Goal: Transaction & Acquisition: Purchase product/service

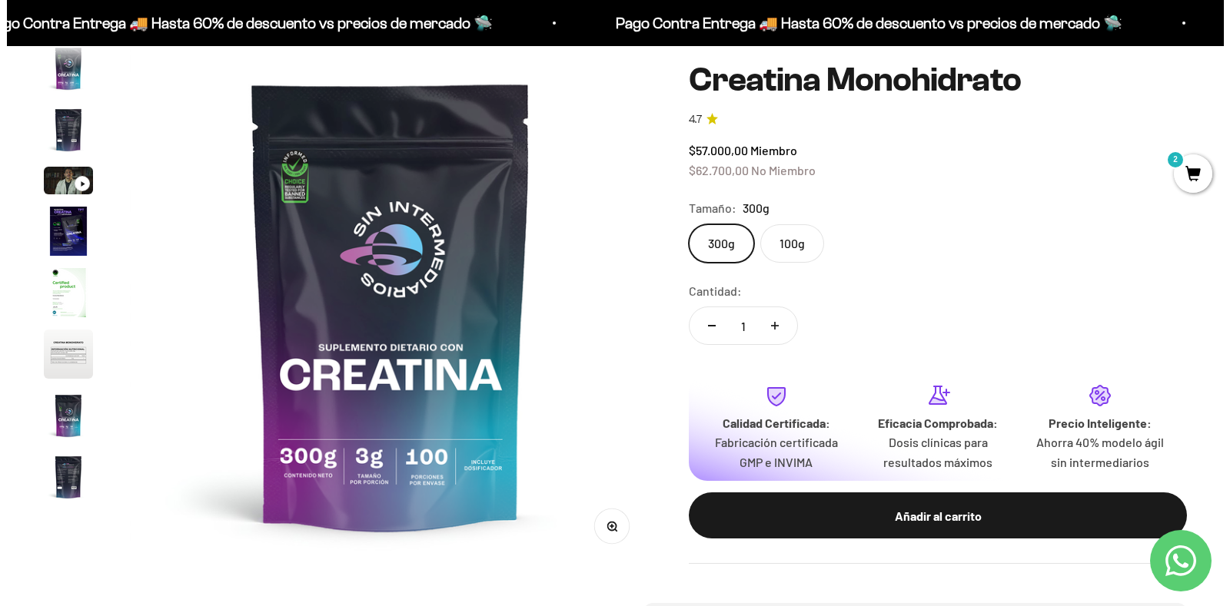
scroll to position [63, 0]
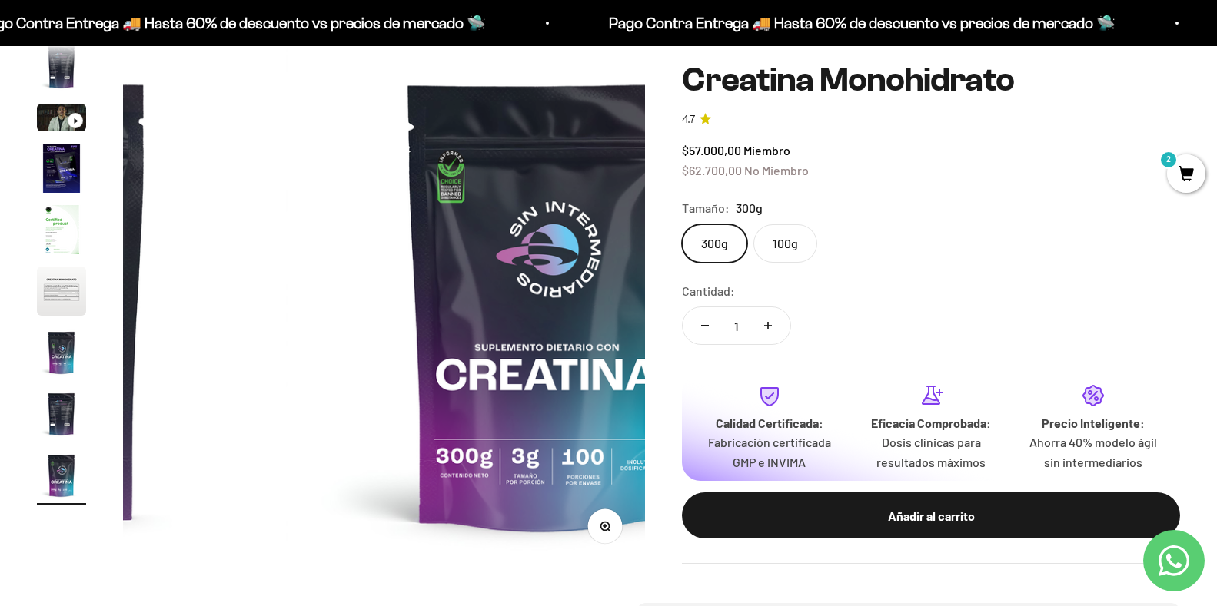
drag, startPoint x: 905, startPoint y: 516, endPoint x: 1209, endPoint y: 172, distance: 459.5
click at [905, 516] on div "Añadir al carrito" at bounding box center [930, 516] width 437 height 20
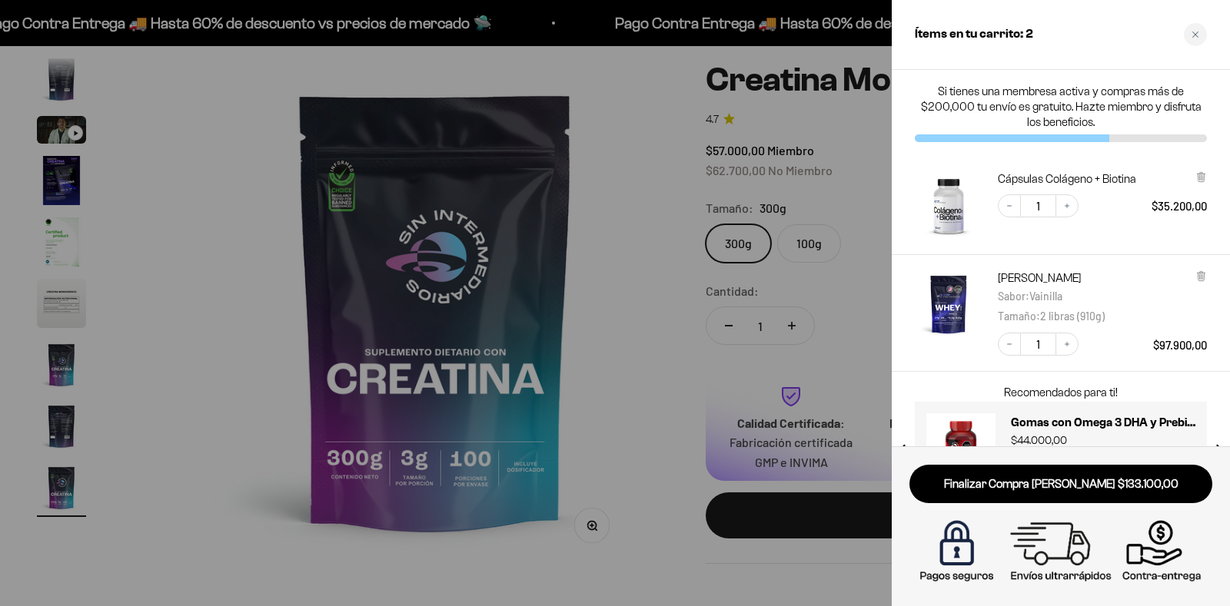
scroll to position [0, 4220]
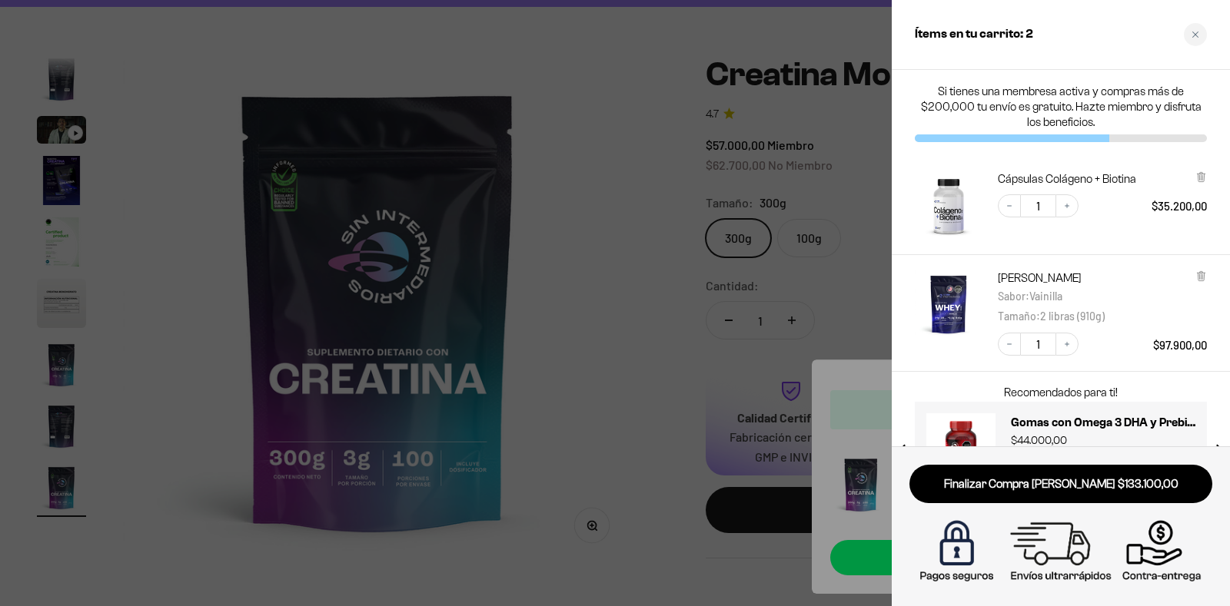
drag, startPoint x: 1198, startPoint y: 175, endPoint x: 897, endPoint y: 208, distance: 303.1
click at [1198, 175] on icon at bounding box center [1200, 178] width 6 height 8
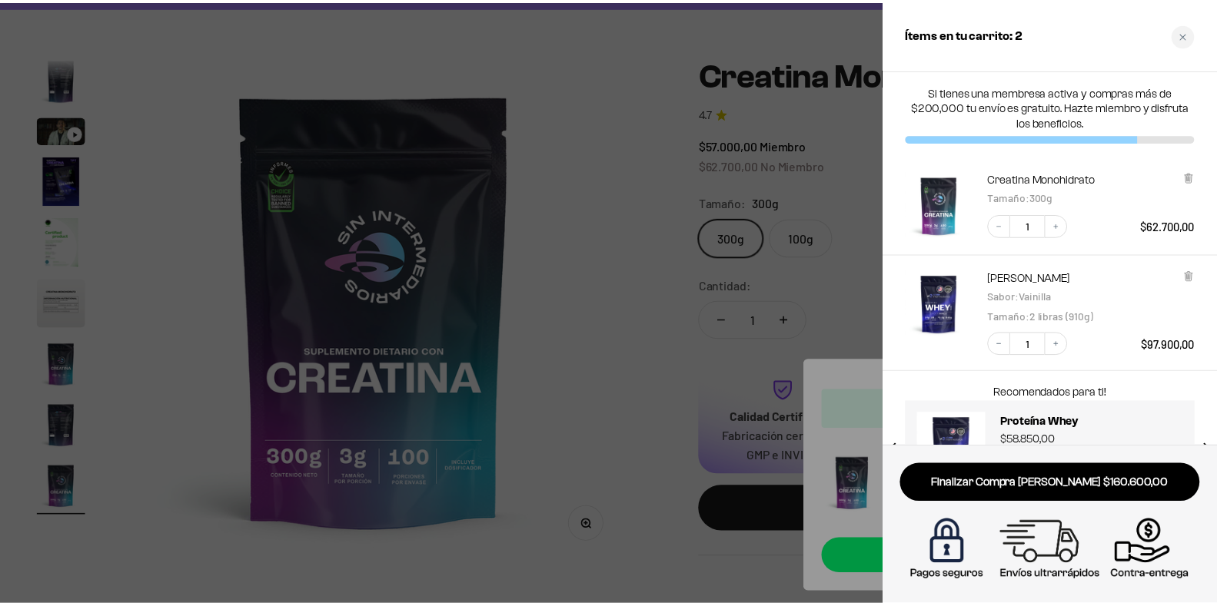
scroll to position [59, 0]
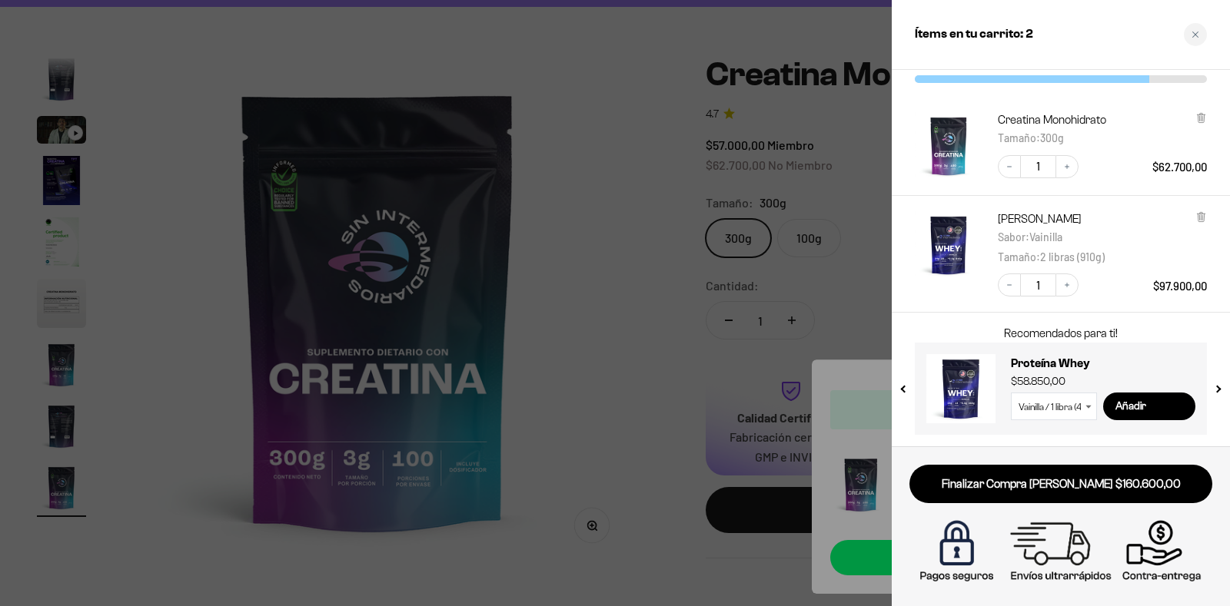
click at [576, 213] on div at bounding box center [615, 303] width 1230 height 606
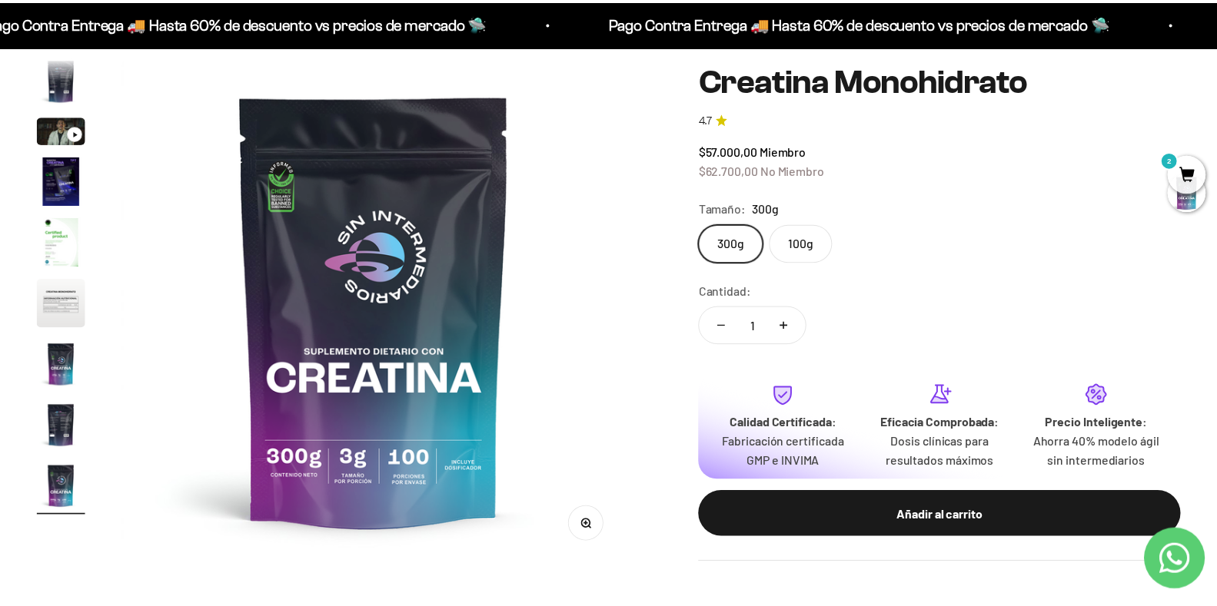
scroll to position [0, 4162]
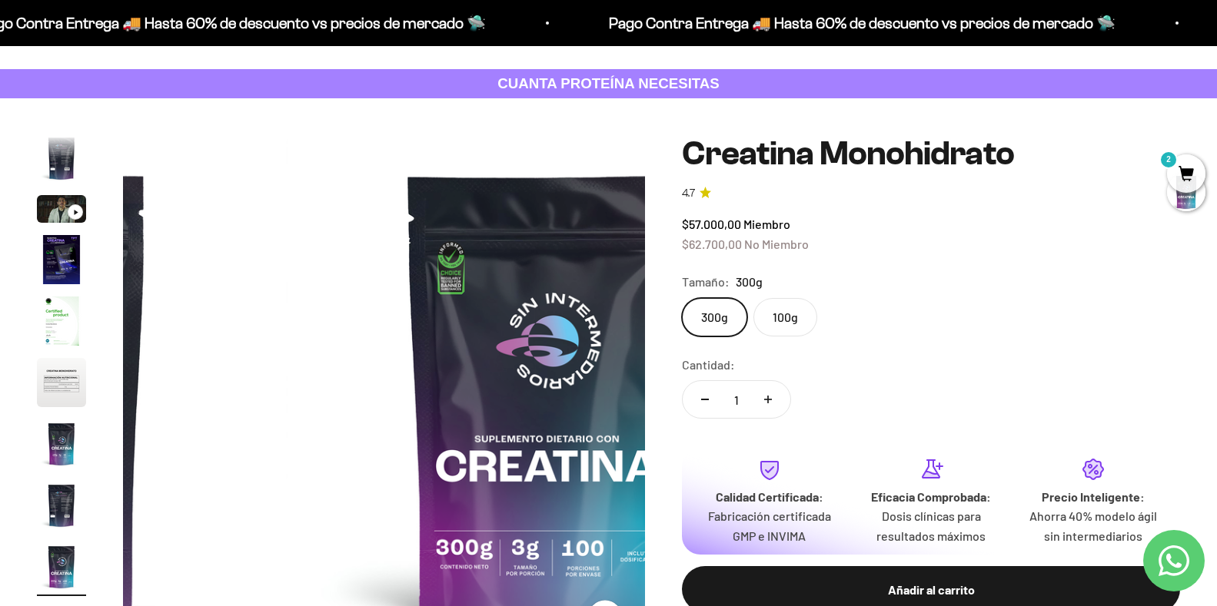
scroll to position [0, 0]
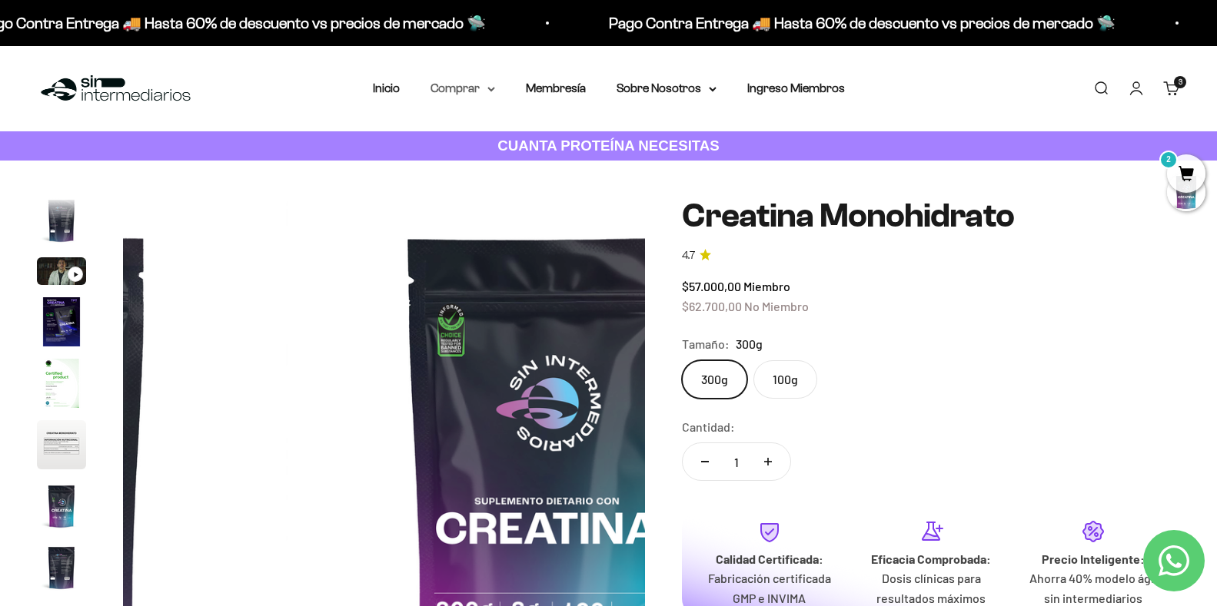
click at [460, 91] on summary "Comprar" at bounding box center [462, 88] width 65 height 20
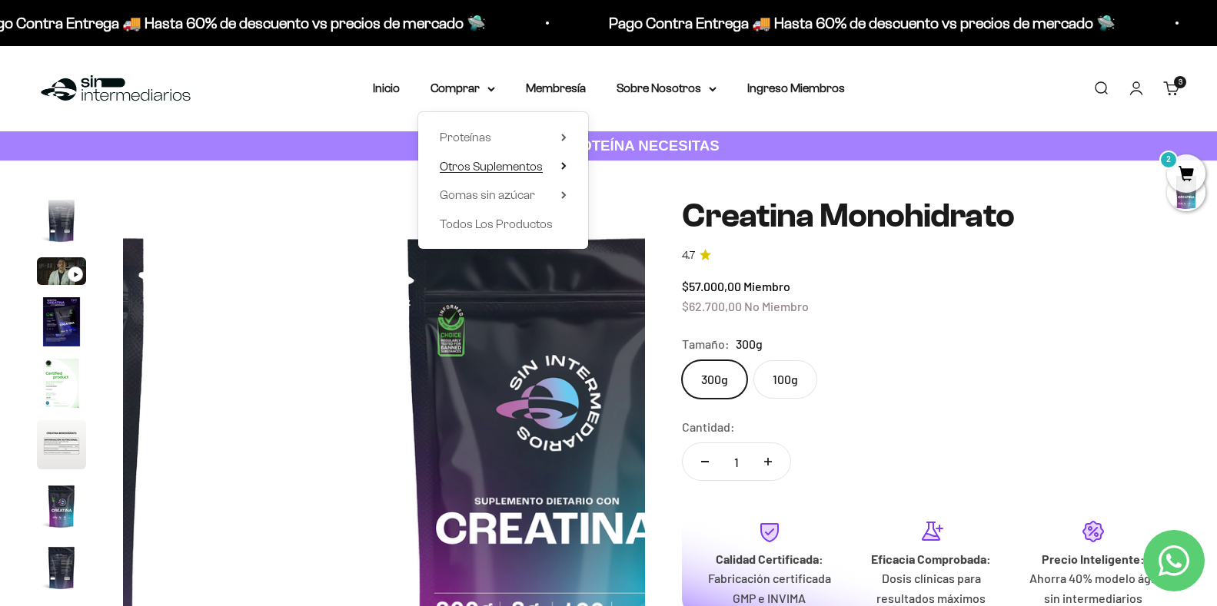
click at [460, 164] on span "Otros Suplementos" at bounding box center [491, 166] width 103 height 13
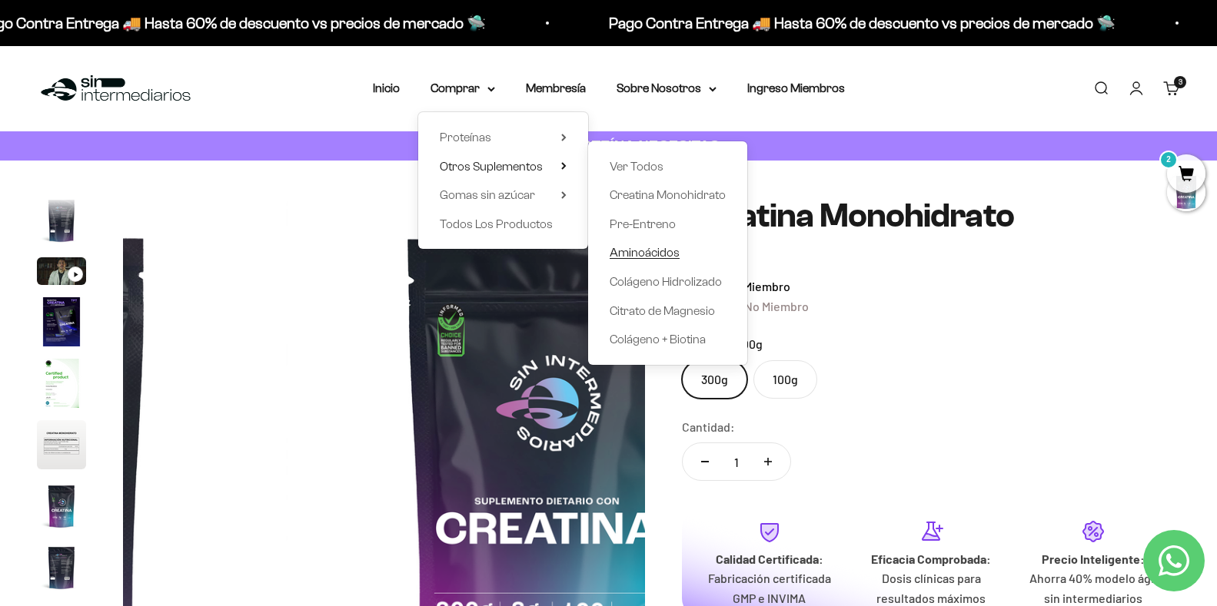
click at [626, 254] on span "Aminoácidos" at bounding box center [644, 252] width 70 height 13
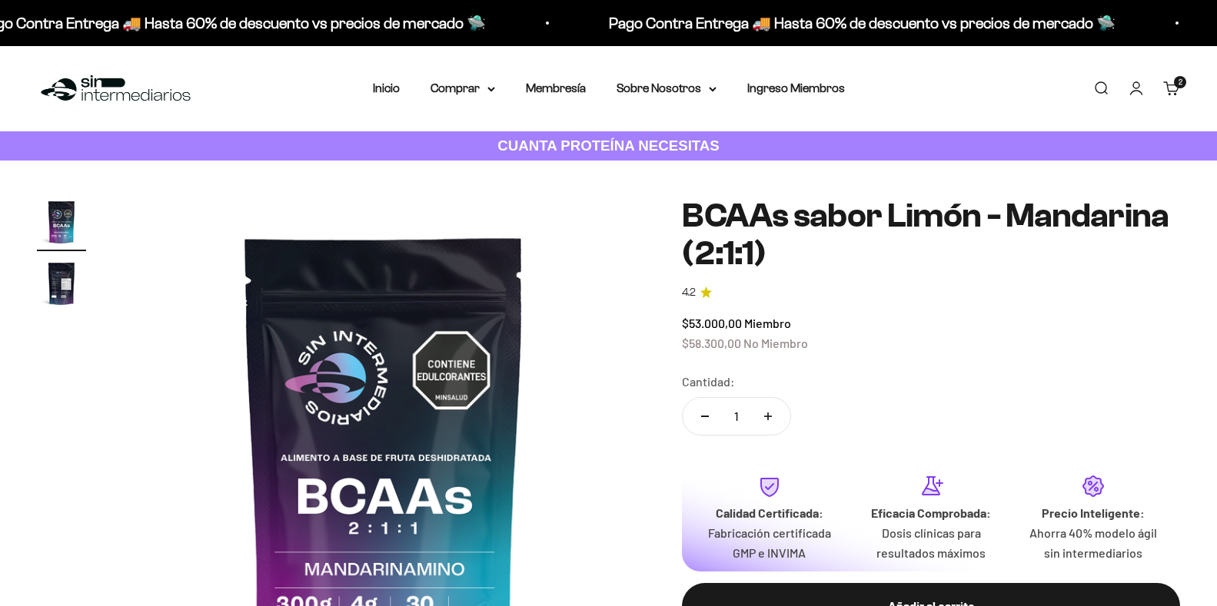
click at [924, 596] on div "Añadir al carrito" at bounding box center [930, 606] width 437 height 20
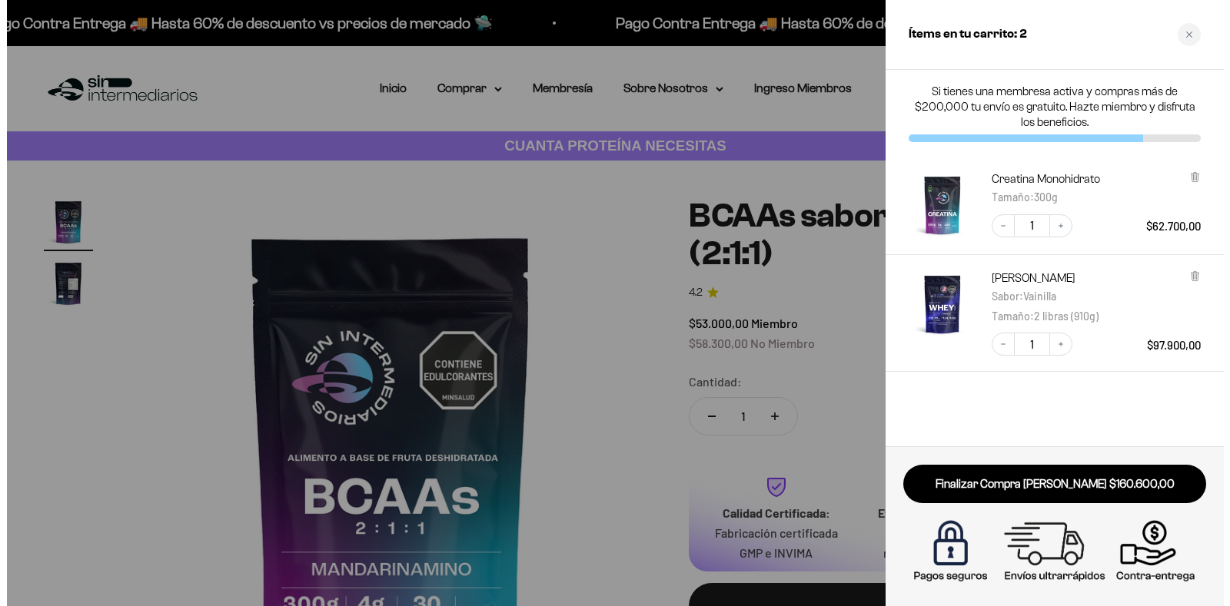
scroll to position [307, 0]
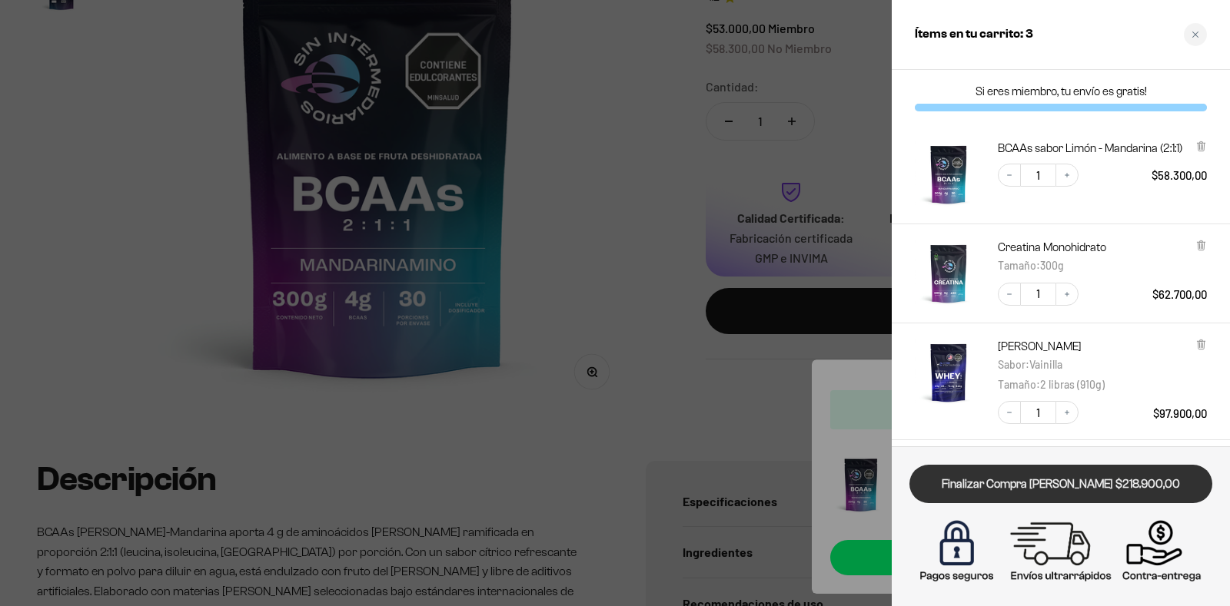
click at [979, 492] on link "Finalizar Compra [PERSON_NAME] $218.900,00" at bounding box center [1060, 484] width 303 height 39
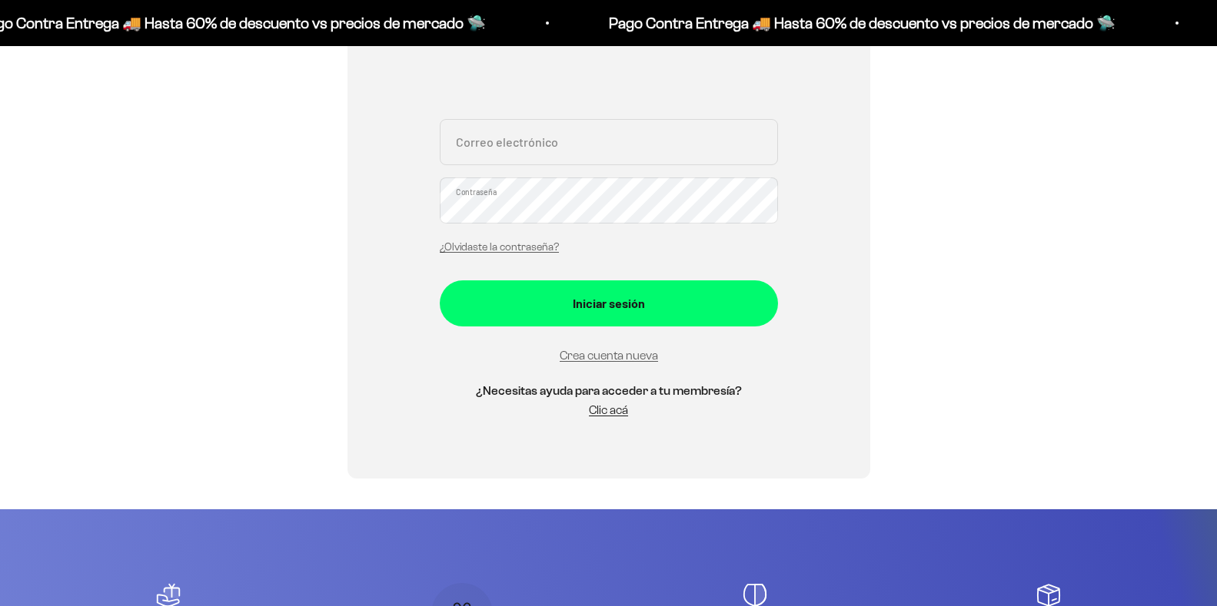
scroll to position [231, 0]
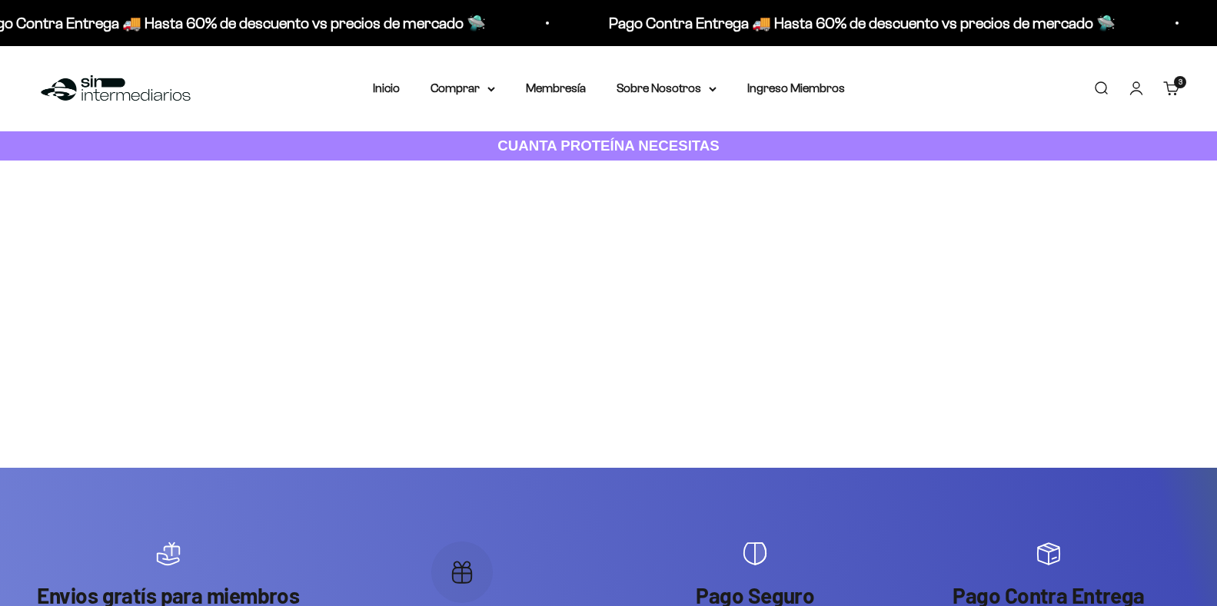
click at [1180, 79] on span "3" at bounding box center [1180, 82] width 4 height 8
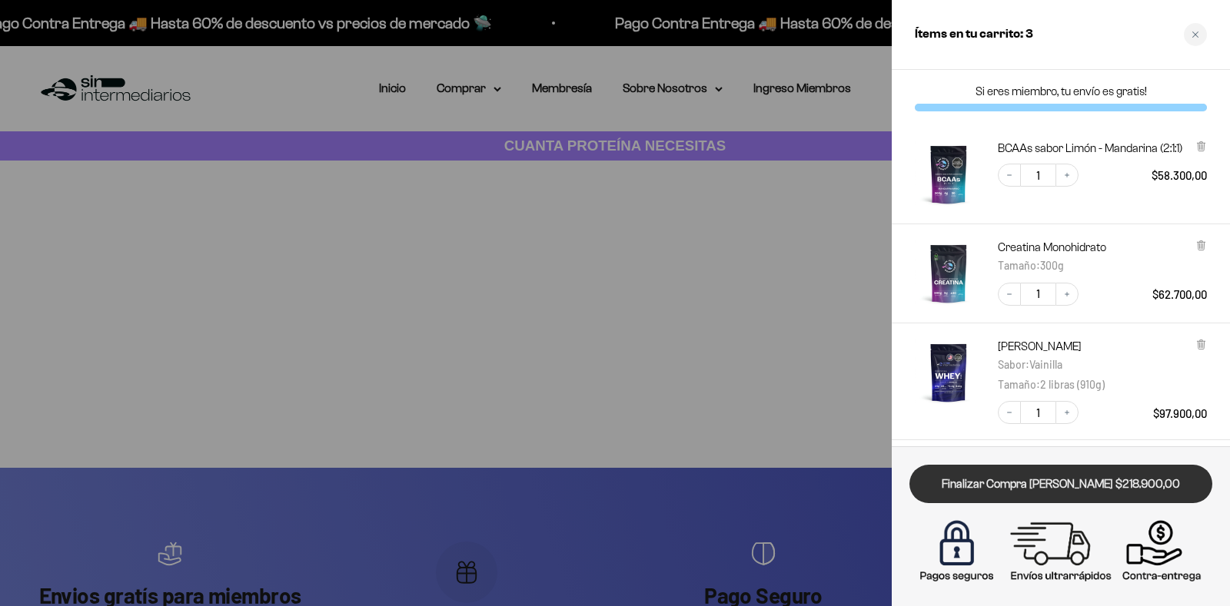
click at [1038, 480] on link "Finalizar Compra Segura $218.900,00" at bounding box center [1060, 484] width 303 height 39
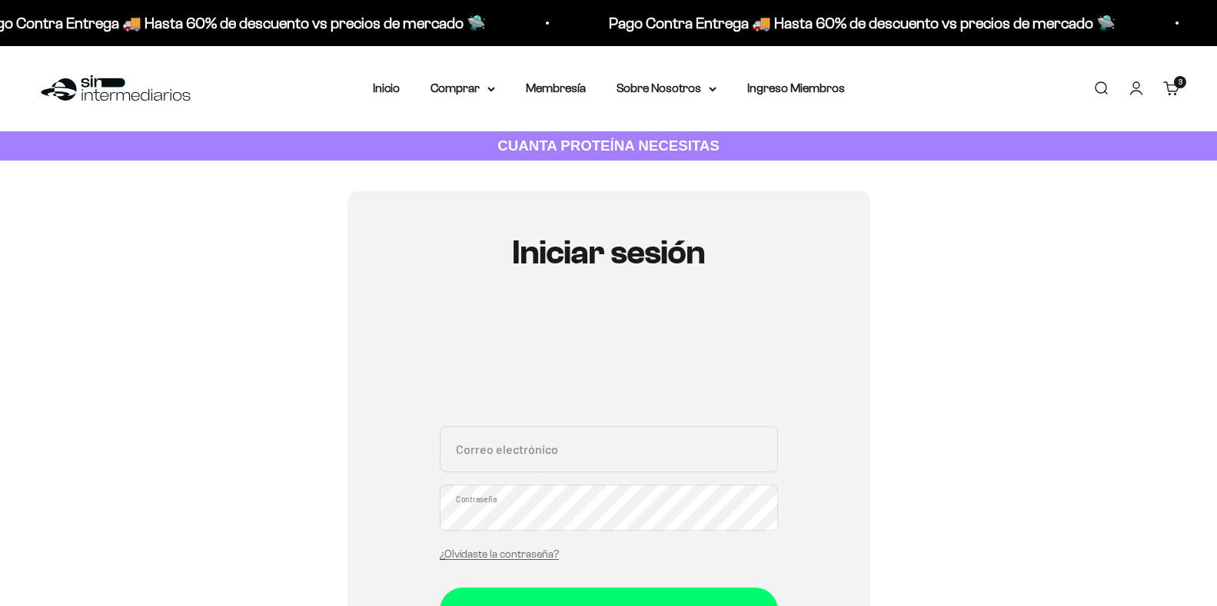
scroll to position [154, 0]
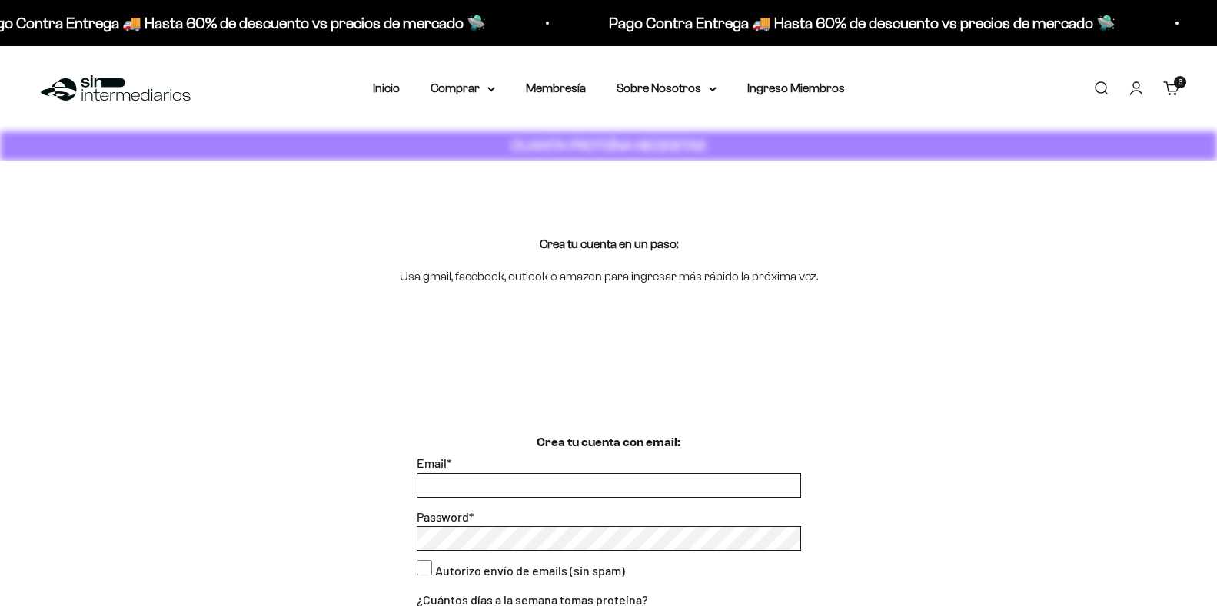
click at [565, 433] on div at bounding box center [608, 397] width 1217 height 74
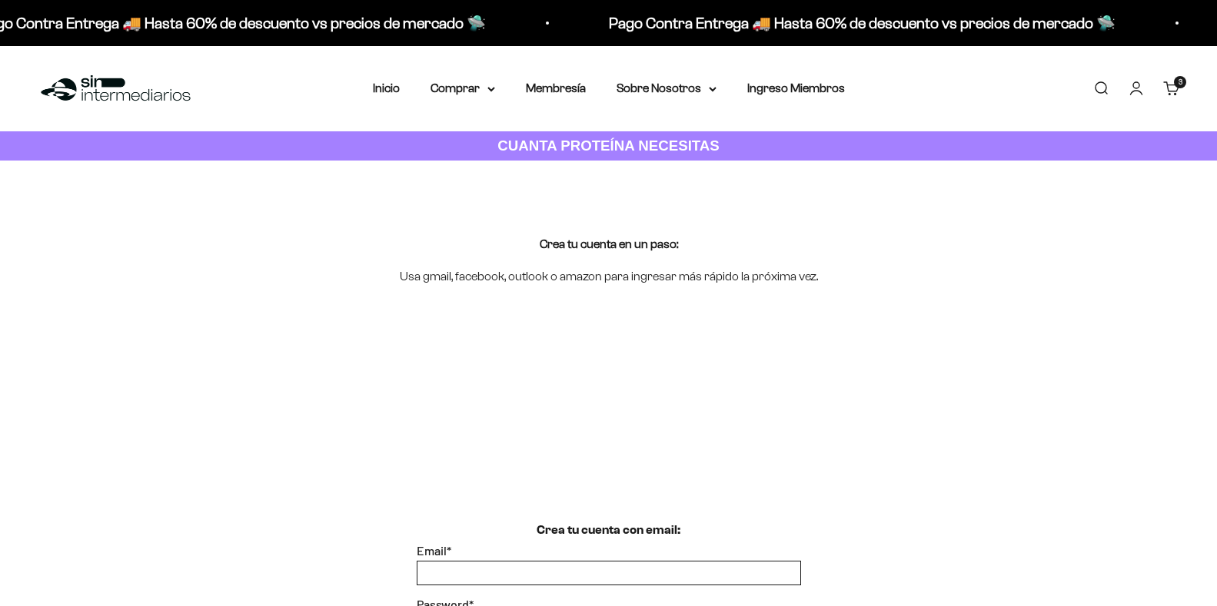
click at [428, 562] on input "Email *" at bounding box center [608, 573] width 383 height 23
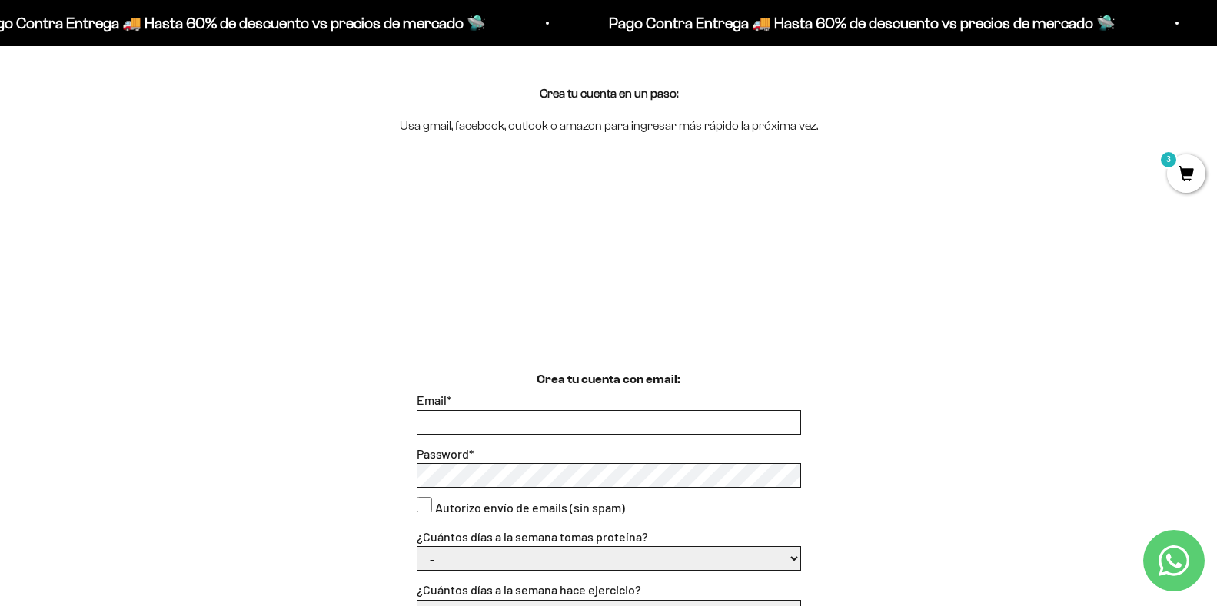
scroll to position [231, 0]
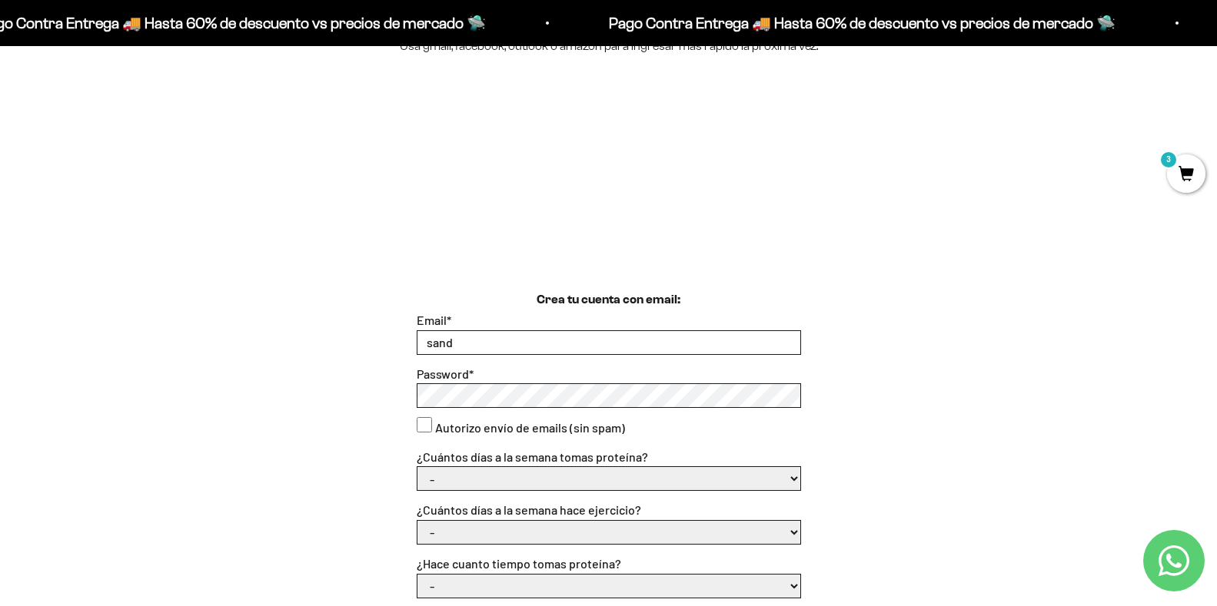
type input "sandvel42@gmail.com"
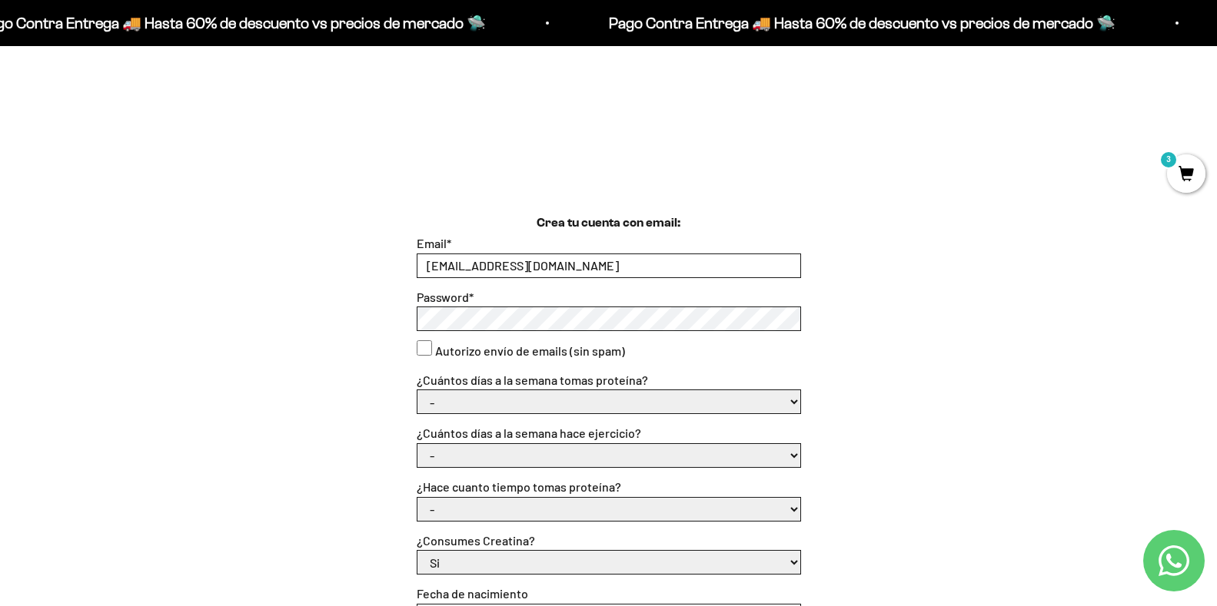
click at [487, 398] on select "- 1 o 2 3 a 5 6 o 7" at bounding box center [608, 401] width 383 height 23
select select "3 a 5"
click at [417, 390] on select "- 1 o 2 3 a 5 6 o 7" at bounding box center [608, 401] width 383 height 23
click at [460, 470] on form "Email * sandvel42@gmail.com Password * Autorizo envío de emails (sin spam) ¿Cuá…" at bounding box center [609, 512] width 384 height 557
click at [468, 453] on select "- No hago 1 a 2 días 3 a 5 días 6 o 7 días" at bounding box center [608, 455] width 383 height 23
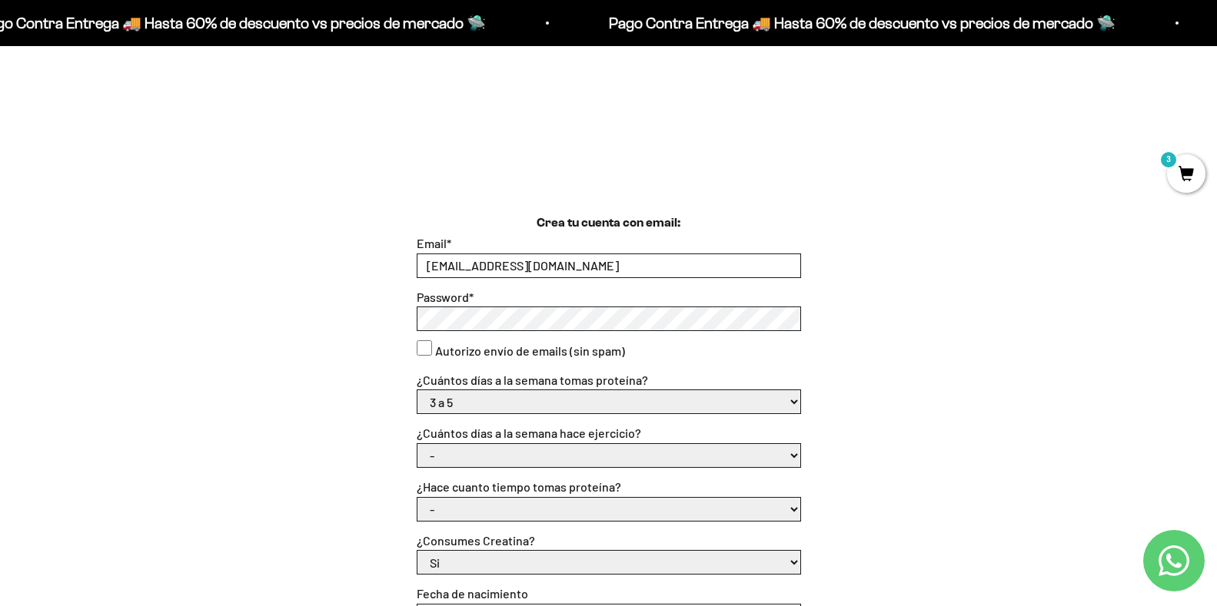
select select "6 o 7 días"
click at [417, 444] on select "- No hago 1 a 2 días 3 a 5 días 6 o 7 días" at bounding box center [608, 455] width 383 height 23
click at [470, 505] on select "- Apenas estoy empezando Menos de 6 meses Más de 6 meses Hace más de un año" at bounding box center [608, 509] width 383 height 23
select select "Menos de 6 meses"
click at [417, 498] on select "- Apenas estoy empezando Menos de 6 meses Más de 6 meses Hace más de un año" at bounding box center [608, 509] width 383 height 23
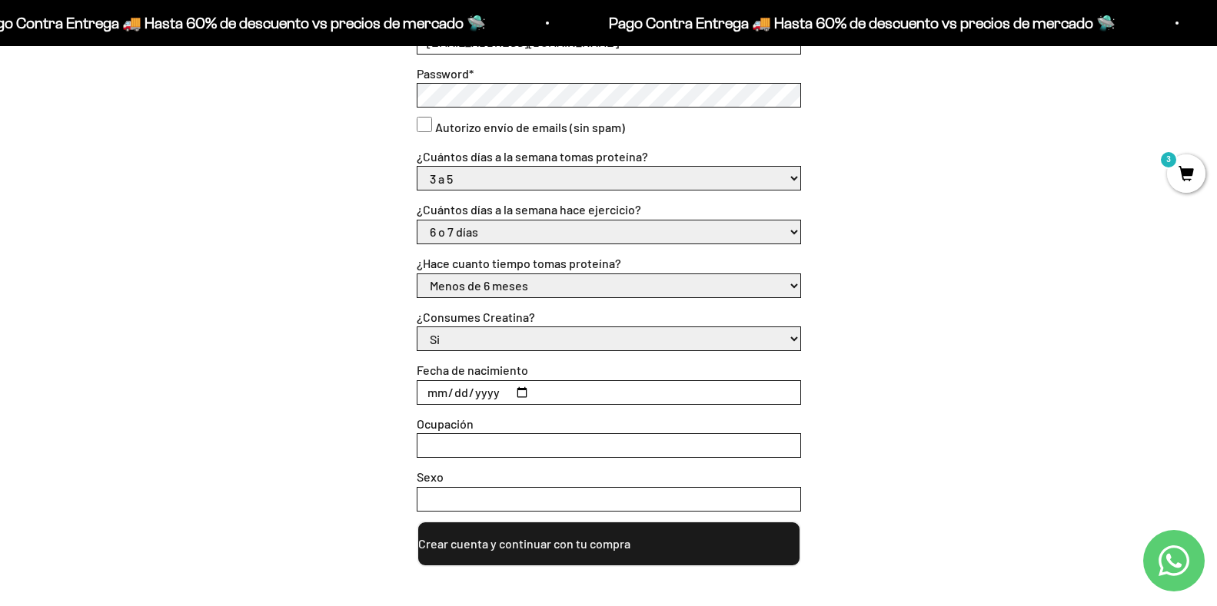
scroll to position [538, 0]
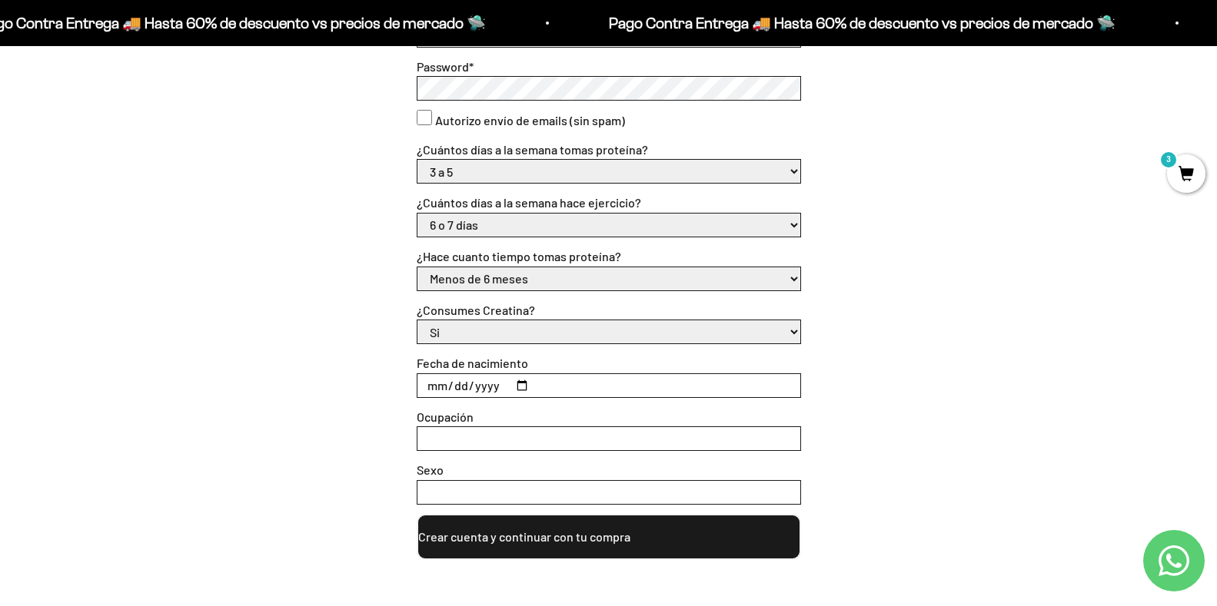
click at [492, 321] on select "Si No" at bounding box center [608, 331] width 383 height 23
click at [417, 320] on select "Si No" at bounding box center [608, 331] width 383 height 23
click at [475, 387] on input "Fecha de nacimiento" at bounding box center [608, 385] width 383 height 23
click at [433, 387] on input "Fecha de nacimiento" at bounding box center [608, 385] width 383 height 23
type input "1988-07-31"
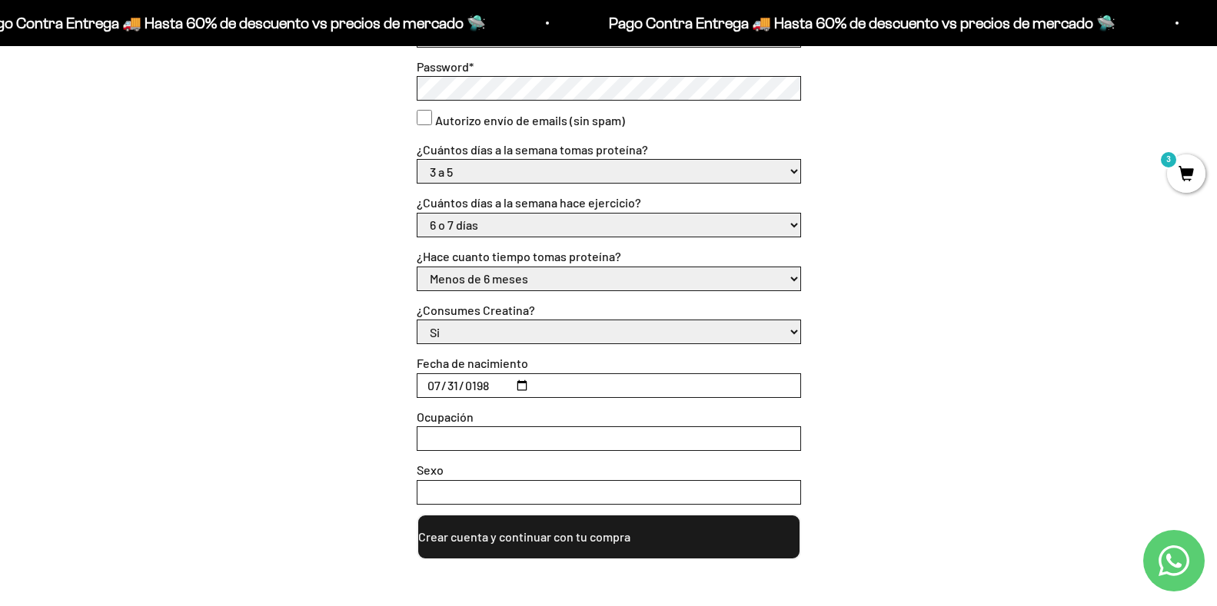
click at [549, 445] on input "Ocupación" at bounding box center [608, 438] width 383 height 23
type input "medico veterinari0"
click at [510, 486] on input "Sexo" at bounding box center [608, 492] width 383 height 23
type input "mujer"
click at [573, 544] on button "Crear cuenta y continuar con tu compra" at bounding box center [609, 537] width 384 height 46
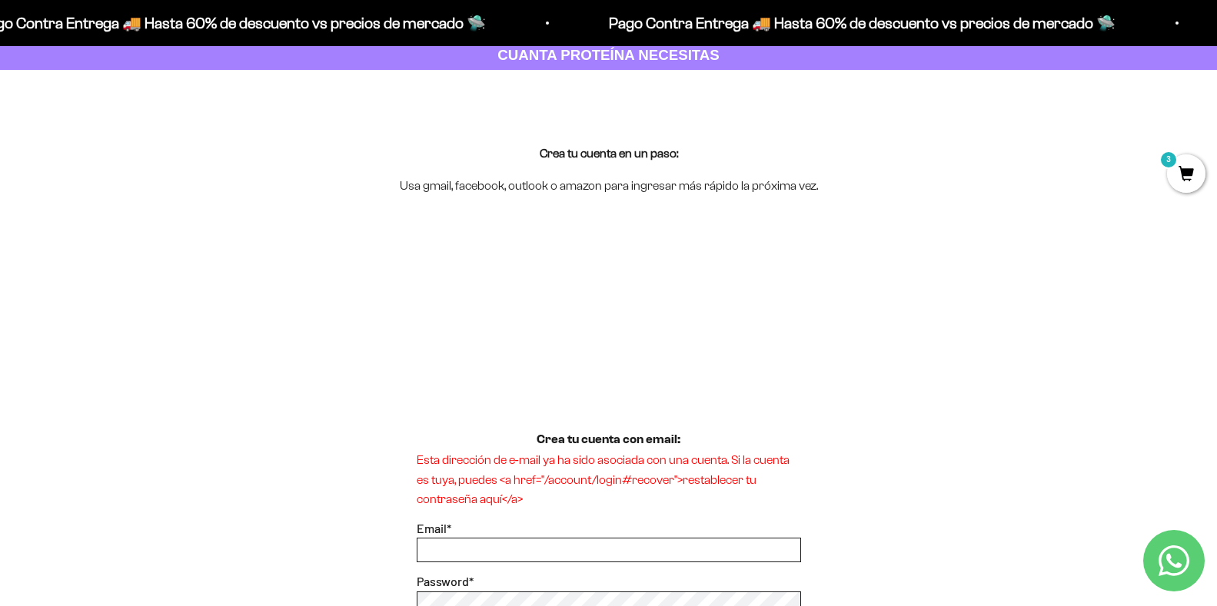
scroll to position [307, 0]
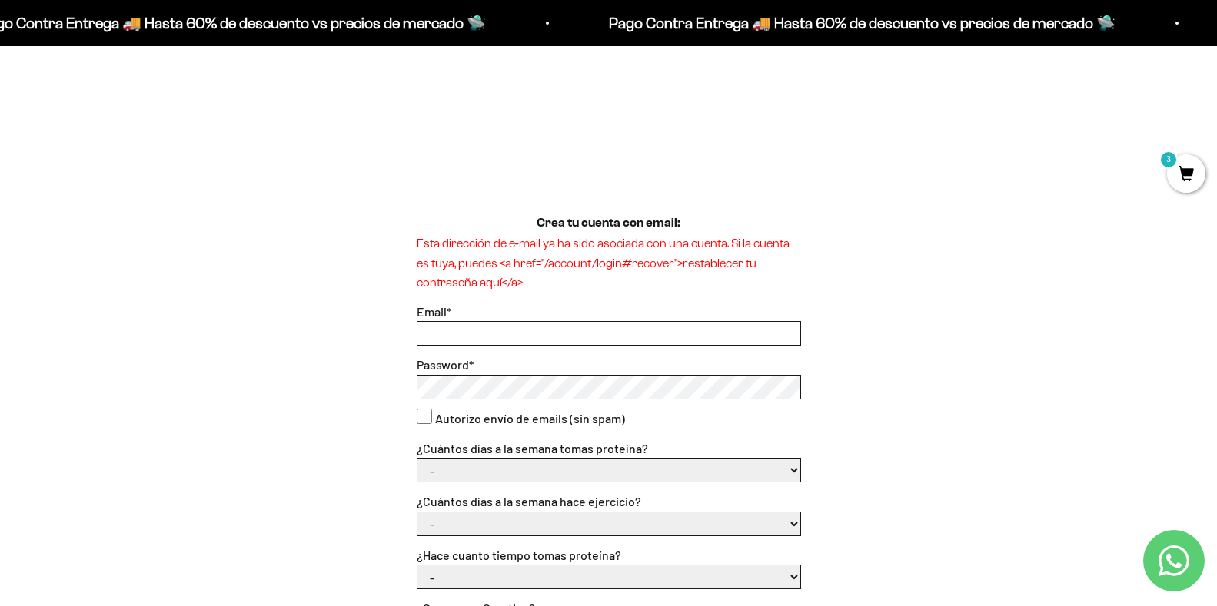
click at [501, 333] on input "Email *" at bounding box center [608, 333] width 383 height 23
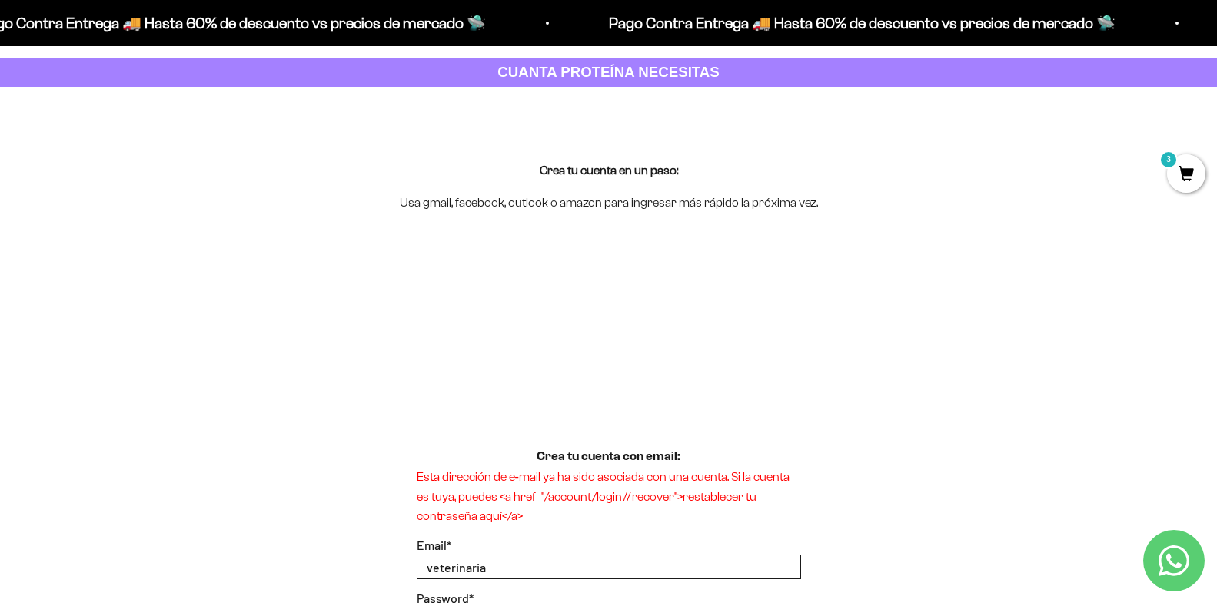
scroll to position [0, 0]
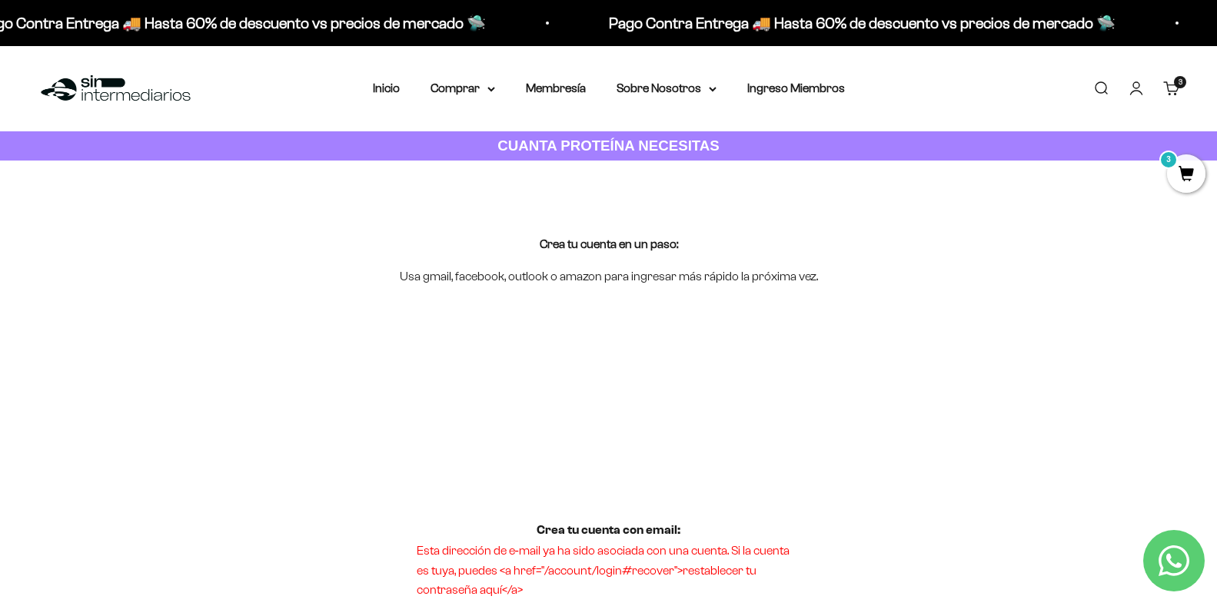
type input "veterinaria"
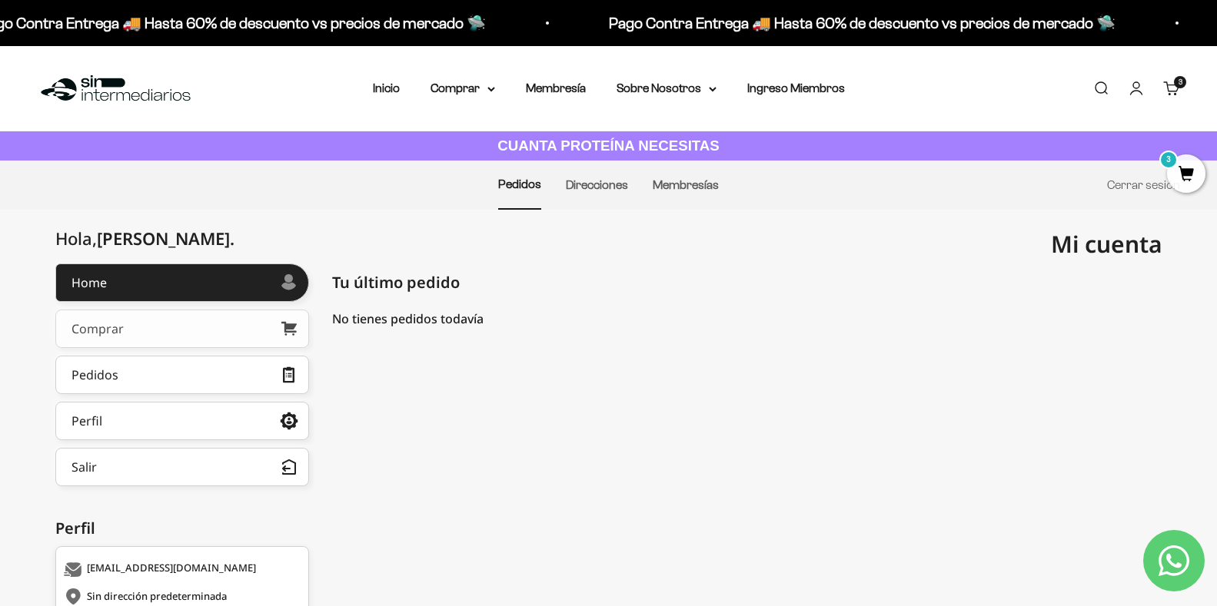
click at [174, 324] on link "Comprar" at bounding box center [182, 329] width 254 height 38
